Goal: Find specific page/section: Find specific page/section

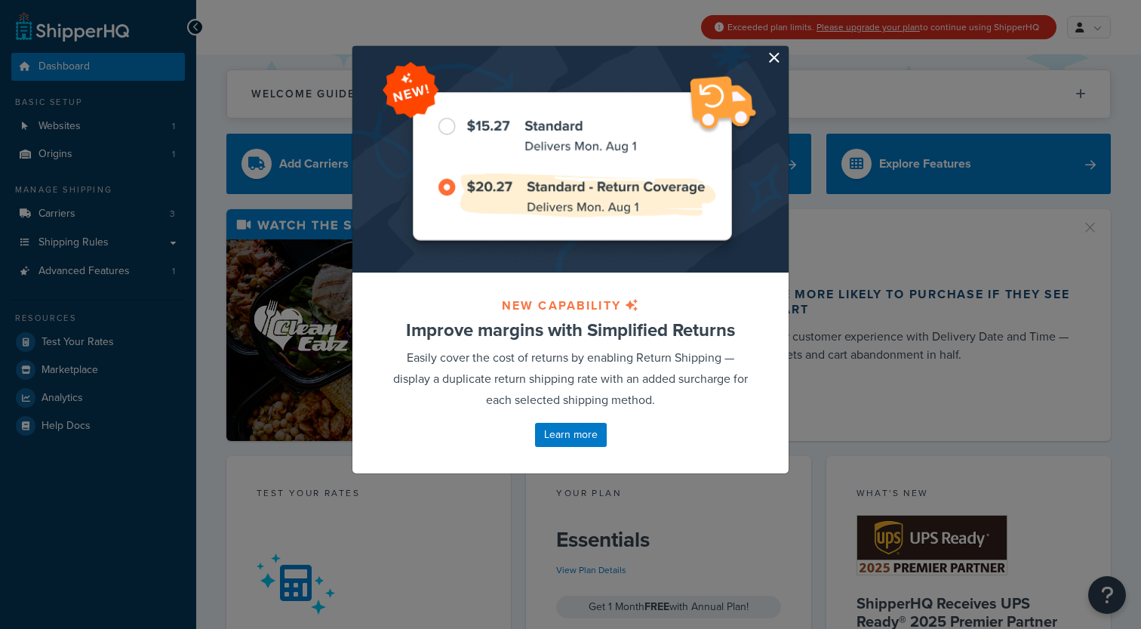
click at [785, 50] on button "button" at bounding box center [787, 48] width 4 height 4
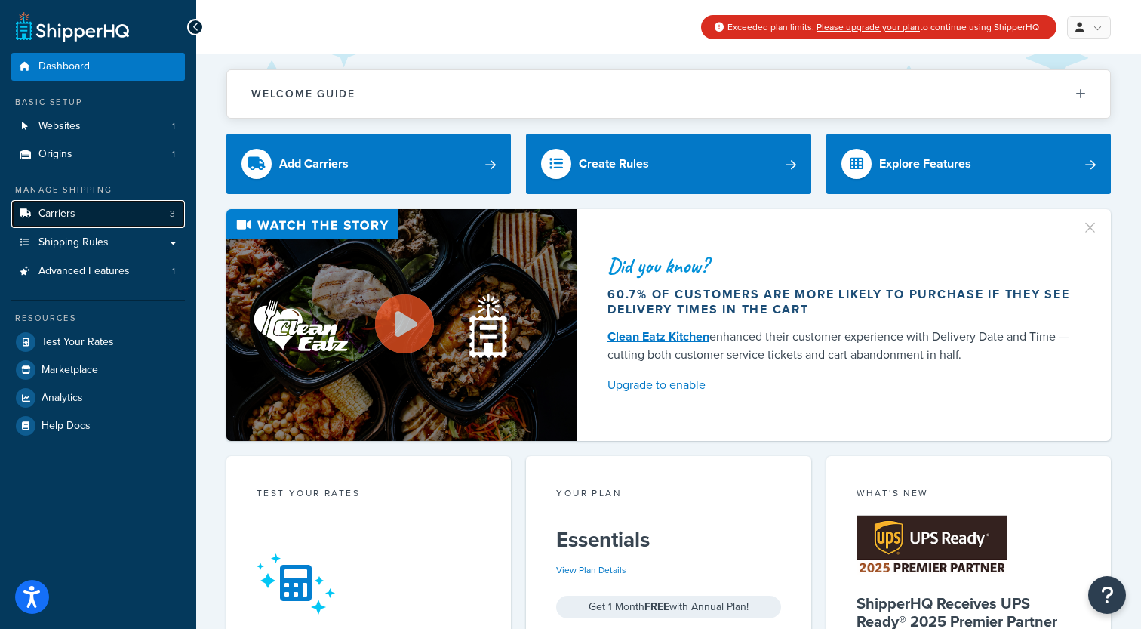
click at [118, 219] on link "Carriers 3" at bounding box center [98, 214] width 174 height 28
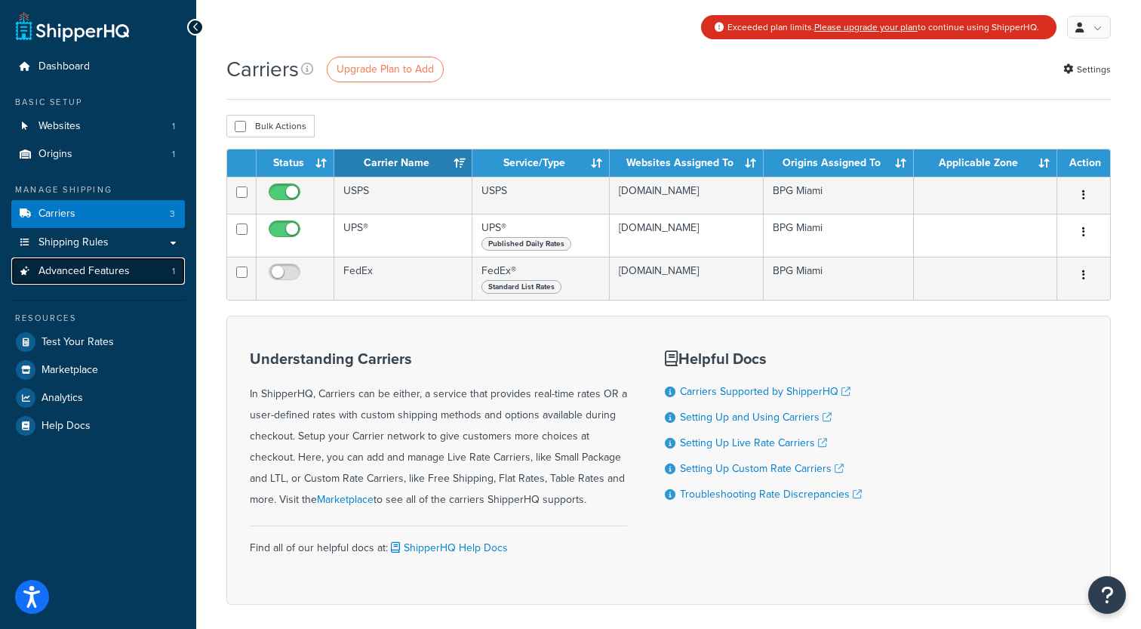
click at [104, 273] on span "Advanced Features" at bounding box center [83, 271] width 91 height 13
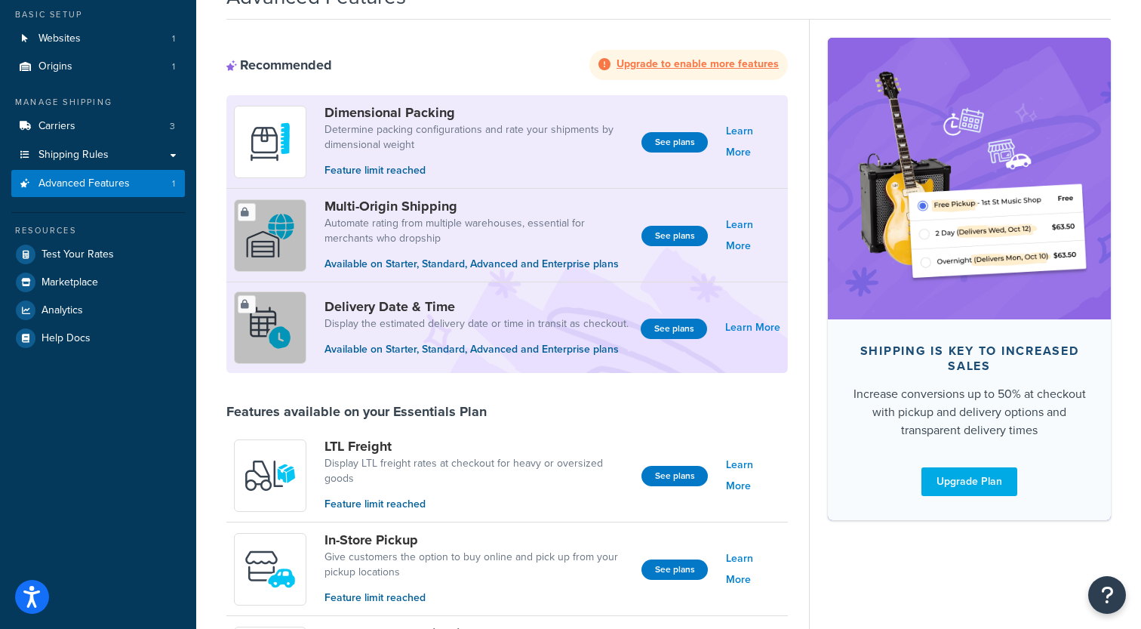
scroll to position [85, 0]
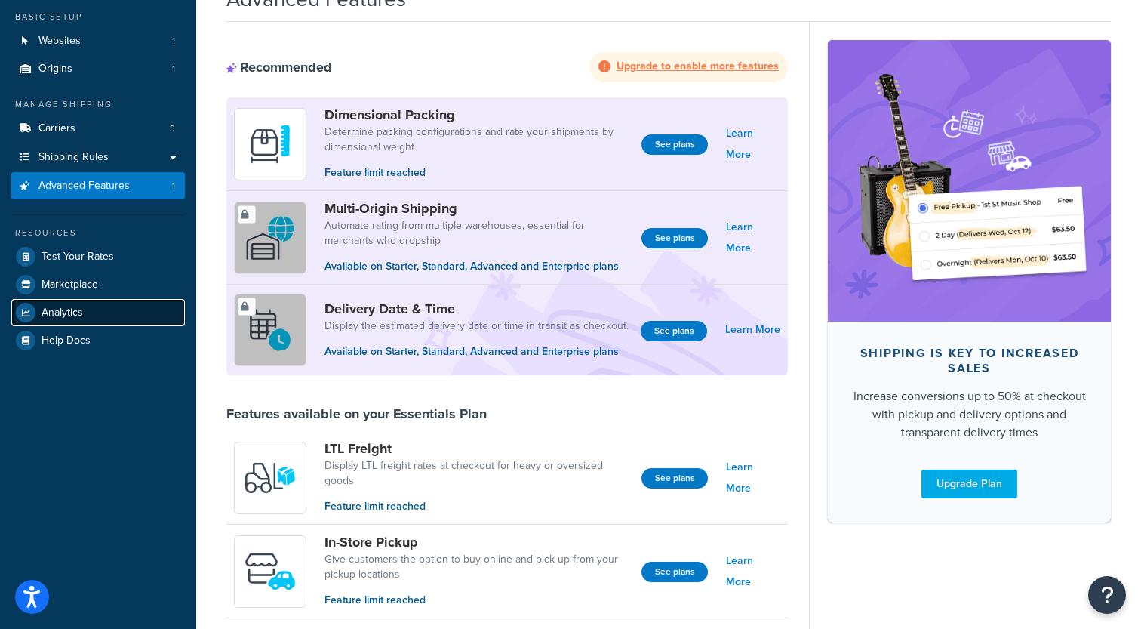
click at [71, 321] on link "Analytics" at bounding box center [98, 312] width 174 height 27
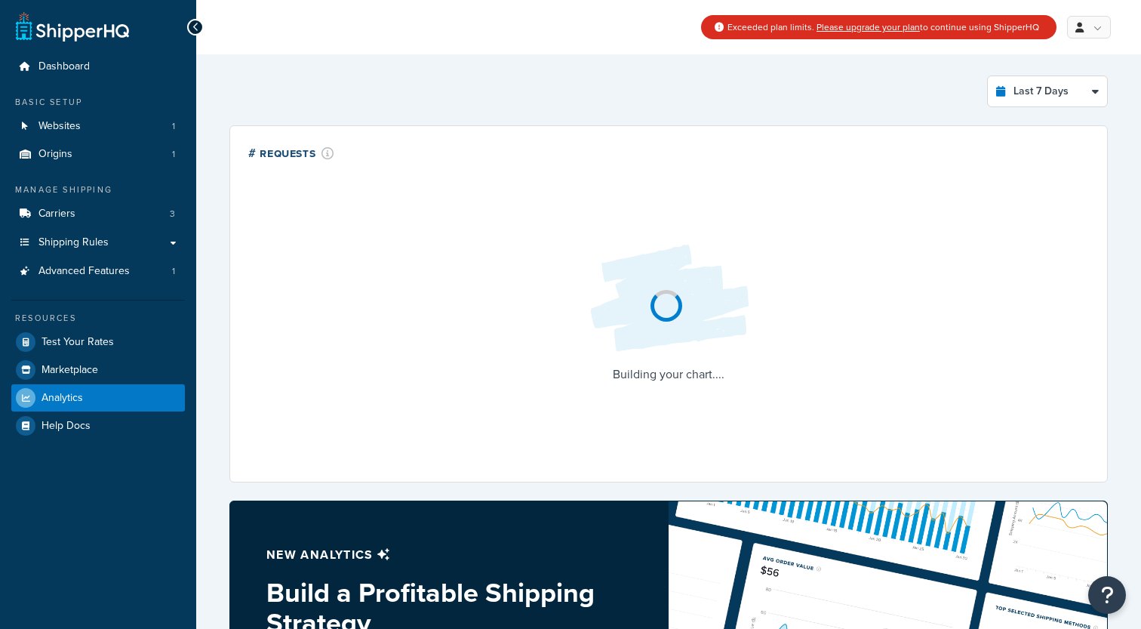
select select "last_7_days"
